Goal: Transaction & Acquisition: Obtain resource

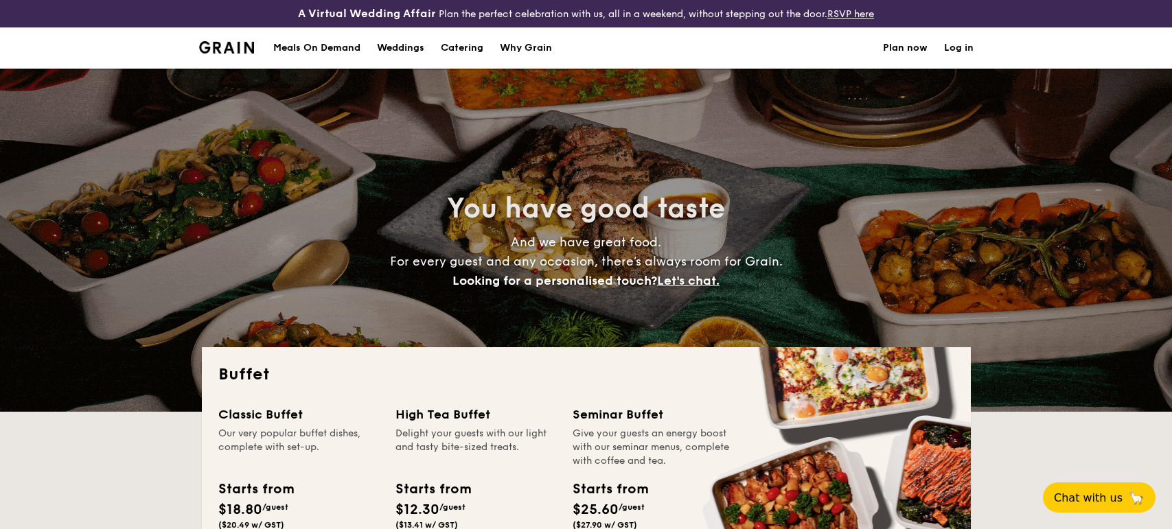
select select
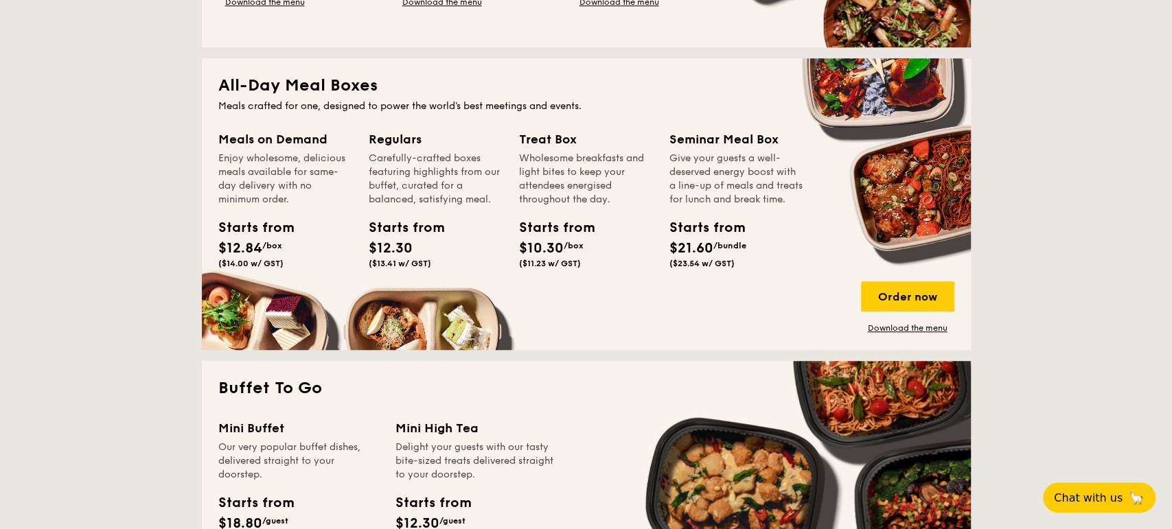
scroll to position [593, 0]
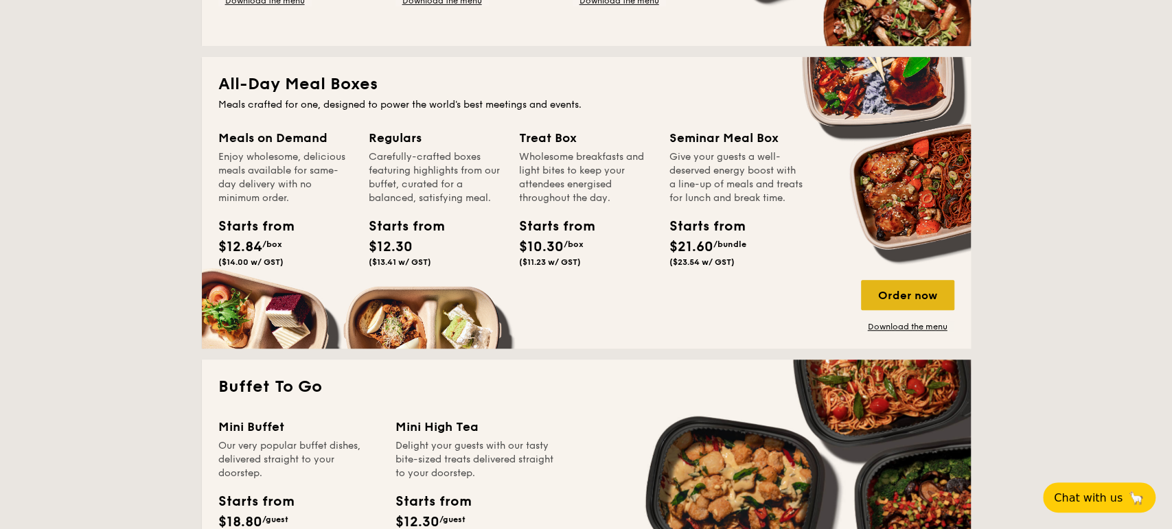
click at [911, 290] on div "Order now" at bounding box center [907, 295] width 93 height 30
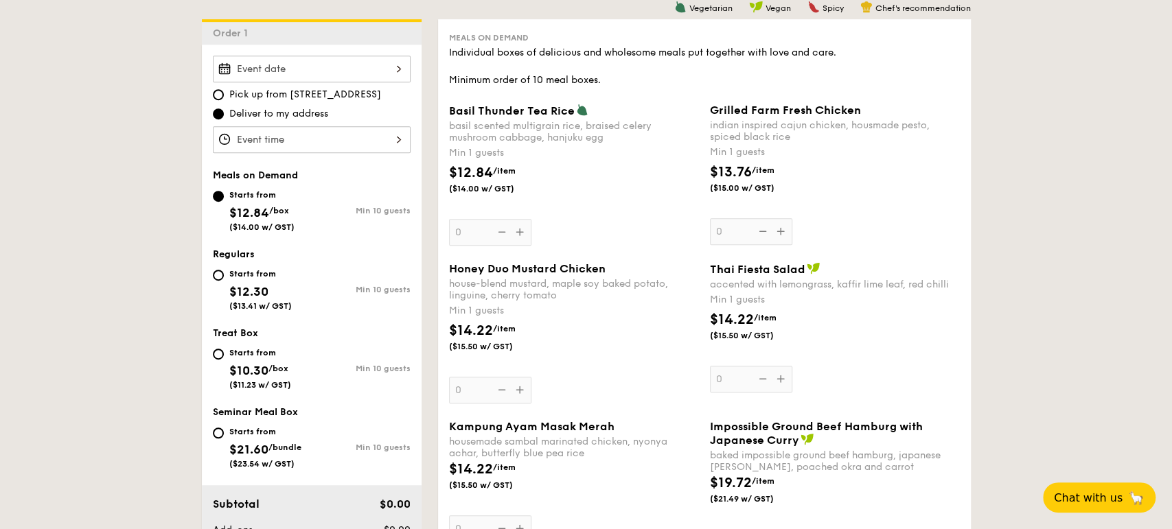
scroll to position [198, 0]
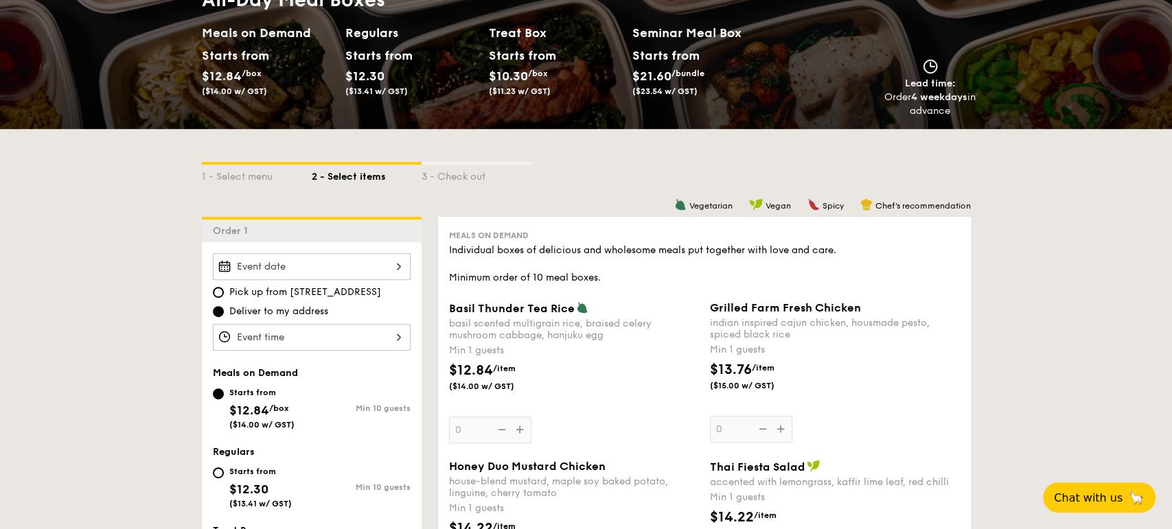
select select
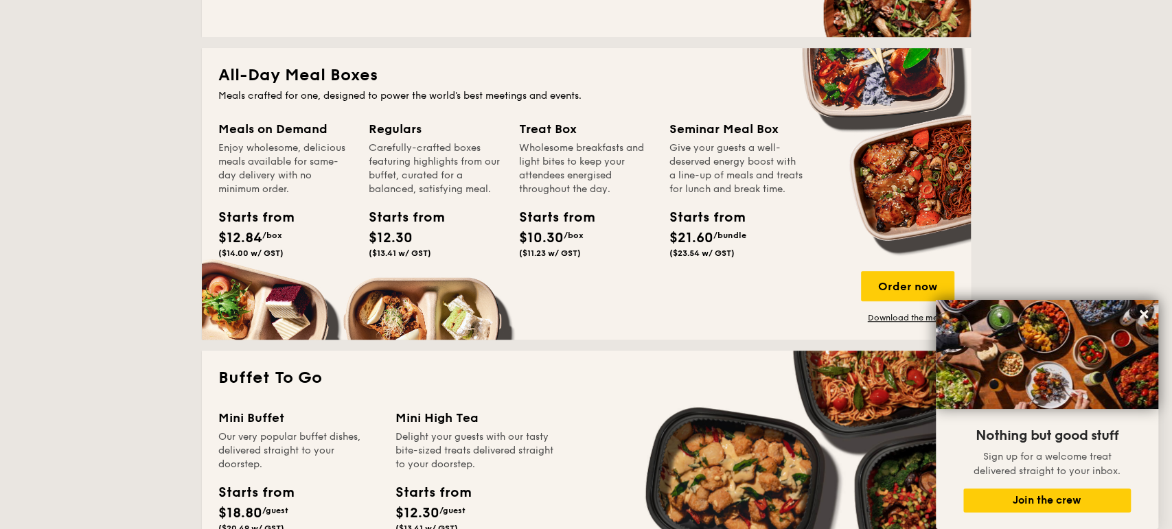
scroll to position [631, 0]
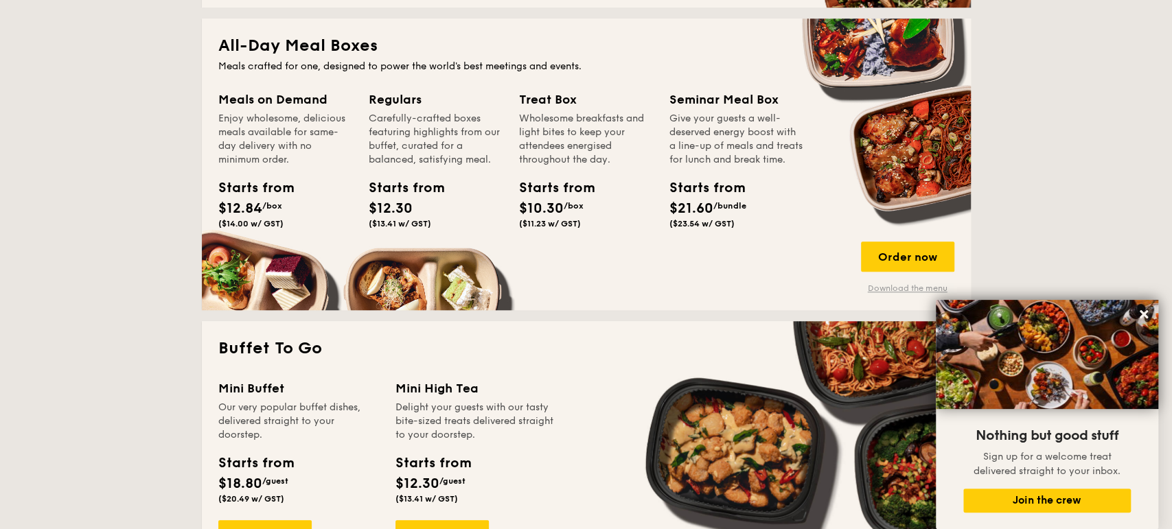
click at [892, 290] on link "Download the menu" at bounding box center [907, 288] width 93 height 11
